Goal: Find contact information: Find contact information

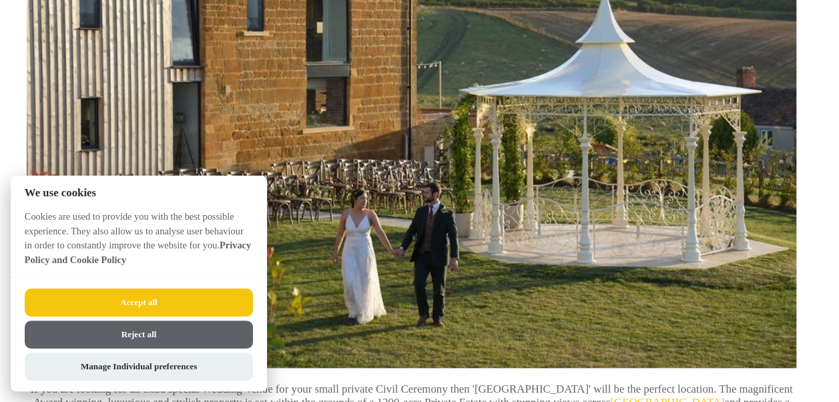
scroll to position [530, 0]
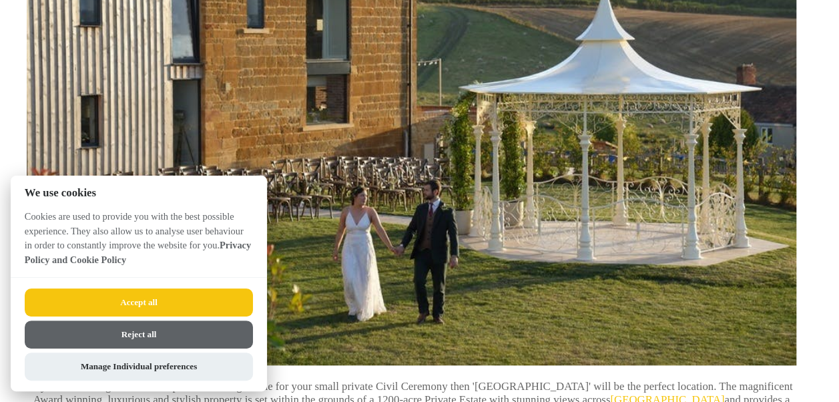
click at [159, 334] on button "Reject all" at bounding box center [139, 334] width 228 height 28
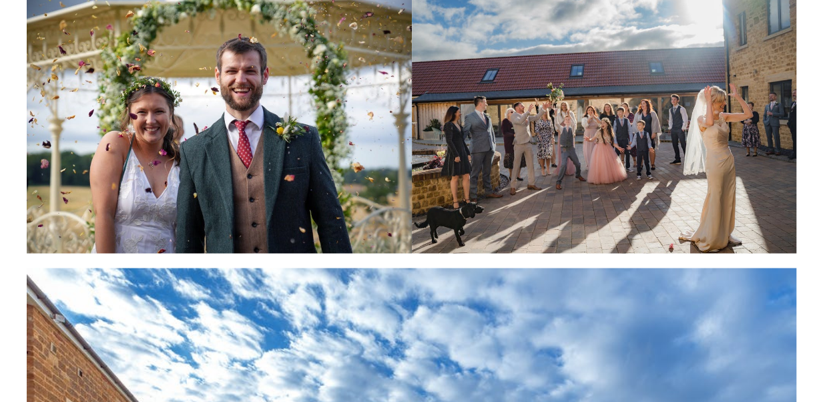
scroll to position [972, 0]
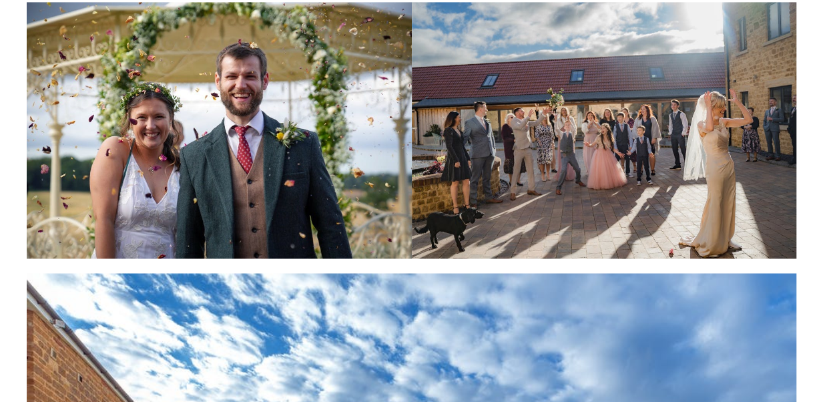
click at [460, 221] on img at bounding box center [604, 130] width 385 height 257
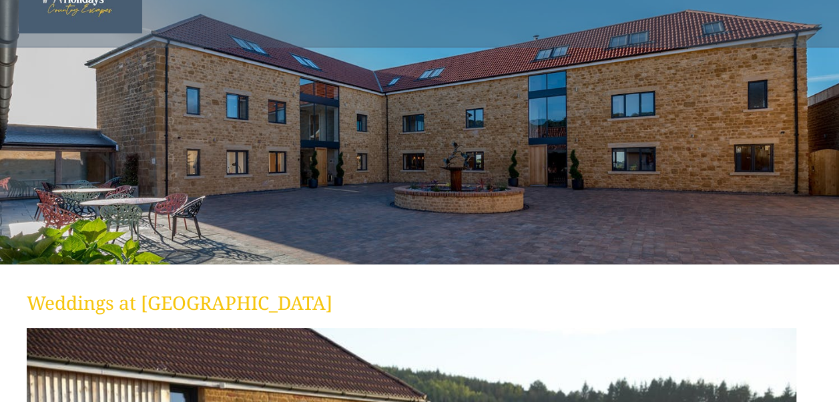
scroll to position [0, 0]
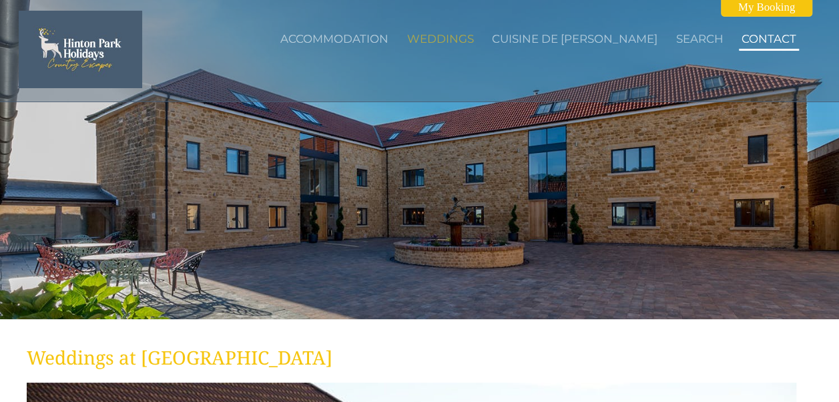
click at [757, 33] on link "Contact" at bounding box center [768, 38] width 55 height 13
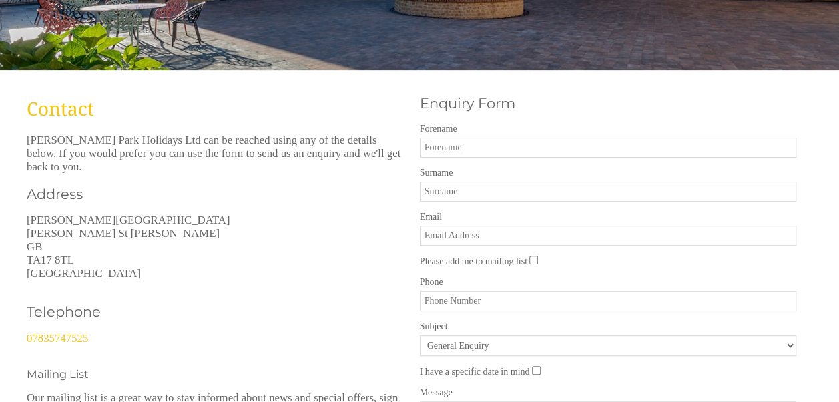
scroll to position [258, 0]
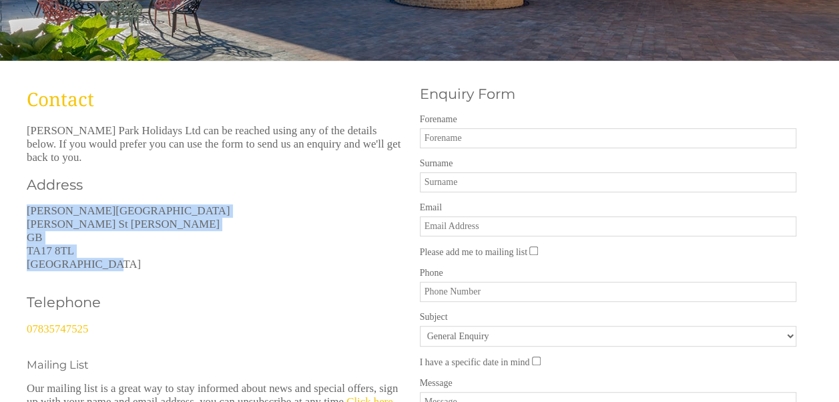
drag, startPoint x: 27, startPoint y: 196, endPoint x: 105, endPoint y: 250, distance: 94.6
click at [105, 250] on p "[PERSON_NAME][STREET_ADDRESS][PERSON_NAME][PERSON_NAME]" at bounding box center [215, 237] width 377 height 67
drag, startPoint x: 105, startPoint y: 250, endPoint x: 55, endPoint y: 231, distance: 54.0
copy p "[PERSON_NAME][STREET_ADDRESS][PERSON_NAME][PERSON_NAME]"
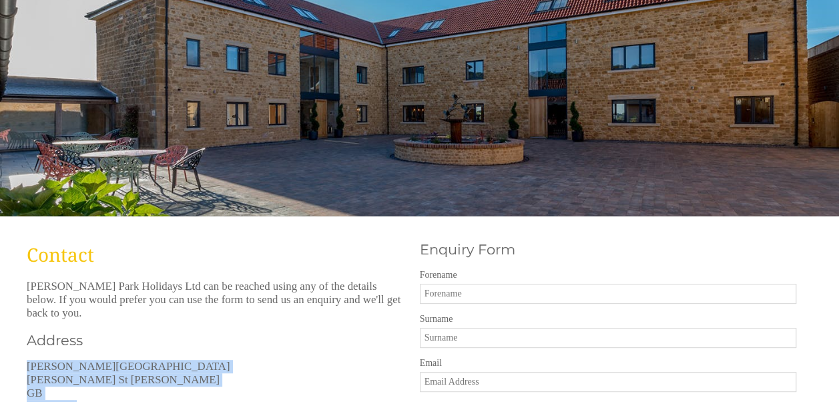
scroll to position [0, 0]
